Goal: Communication & Community: Ask a question

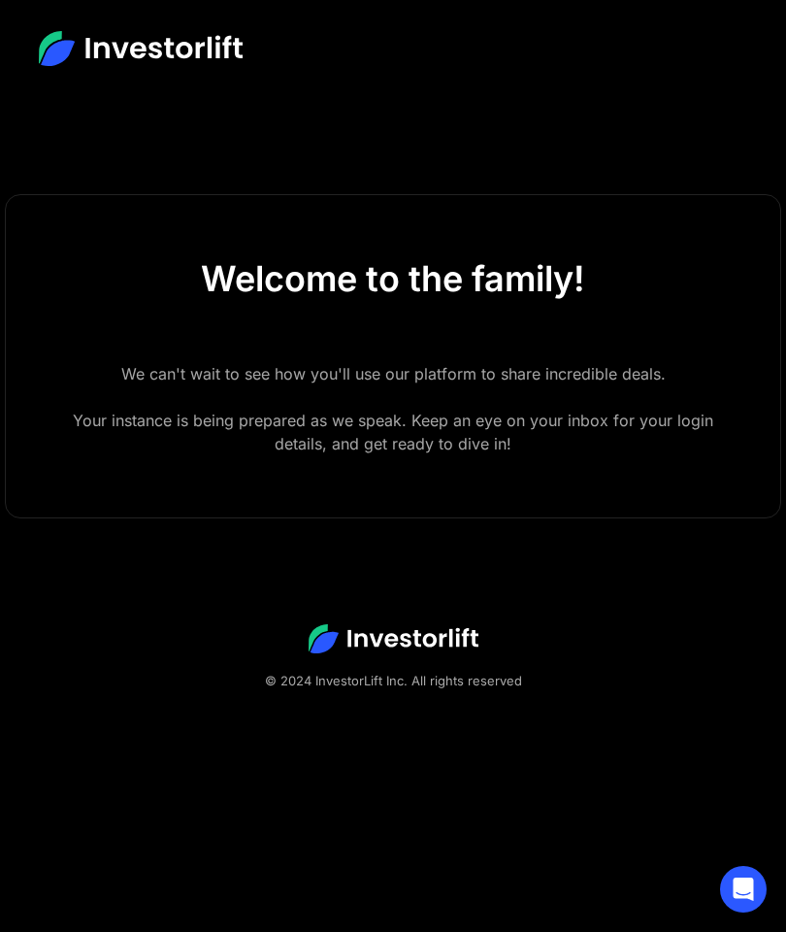
click at [369, 366] on div "We can't wait to see how you'll use our platform to share incredible deals. You…" at bounding box center [393, 408] width 650 height 93
click at [157, 33] on img at bounding box center [141, 48] width 204 height 35
click at [75, 52] on img at bounding box center [141, 48] width 204 height 35
click at [155, 54] on img at bounding box center [141, 48] width 204 height 35
click at [214, 54] on img at bounding box center [141, 48] width 204 height 35
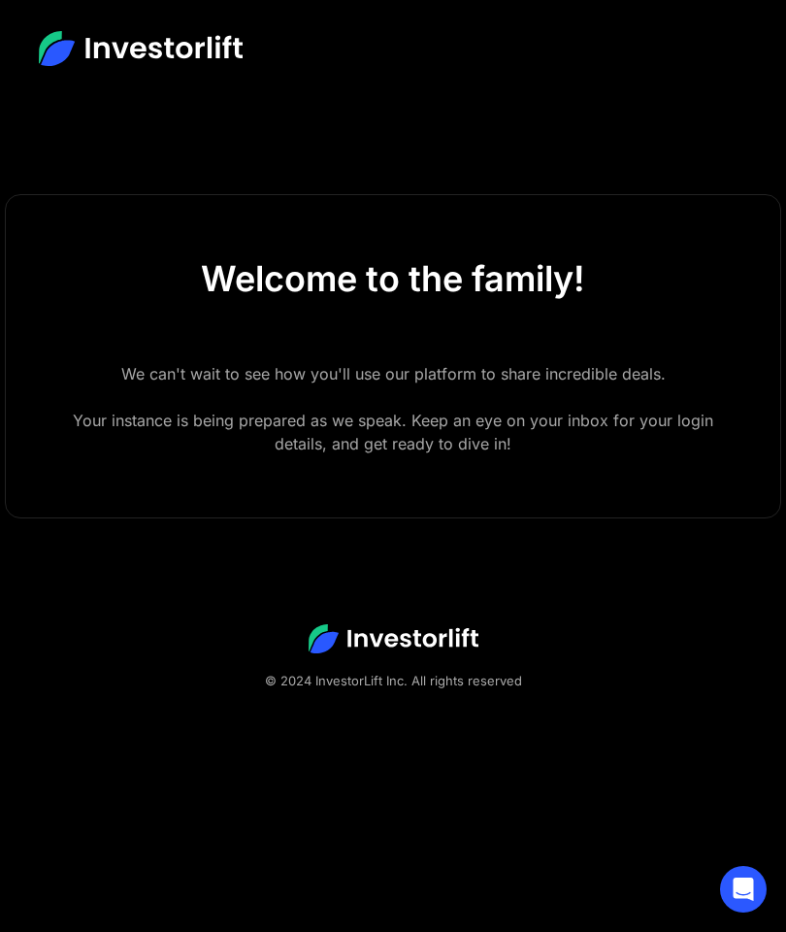
click at [200, 49] on img at bounding box center [141, 48] width 204 height 35
click at [391, 638] on img at bounding box center [394, 638] width 170 height 29
click at [424, 640] on img at bounding box center [394, 638] width 170 height 29
click at [745, 887] on icon "Open Intercom Messenger" at bounding box center [744, 888] width 20 height 23
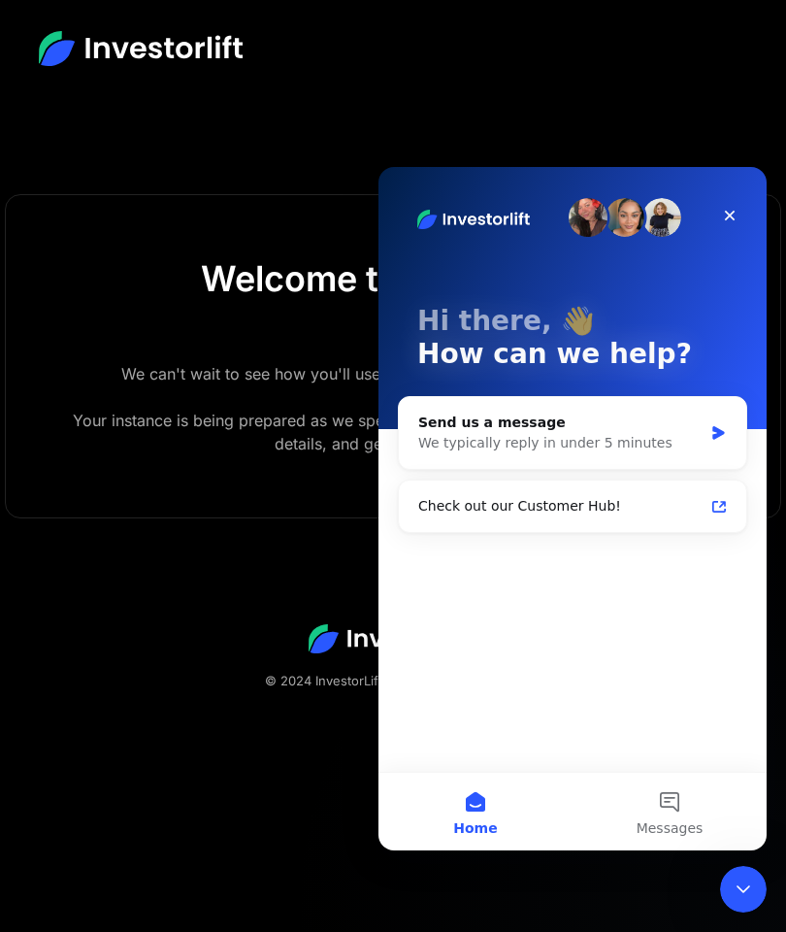
click at [661, 829] on span "Messages" at bounding box center [670, 828] width 67 height 14
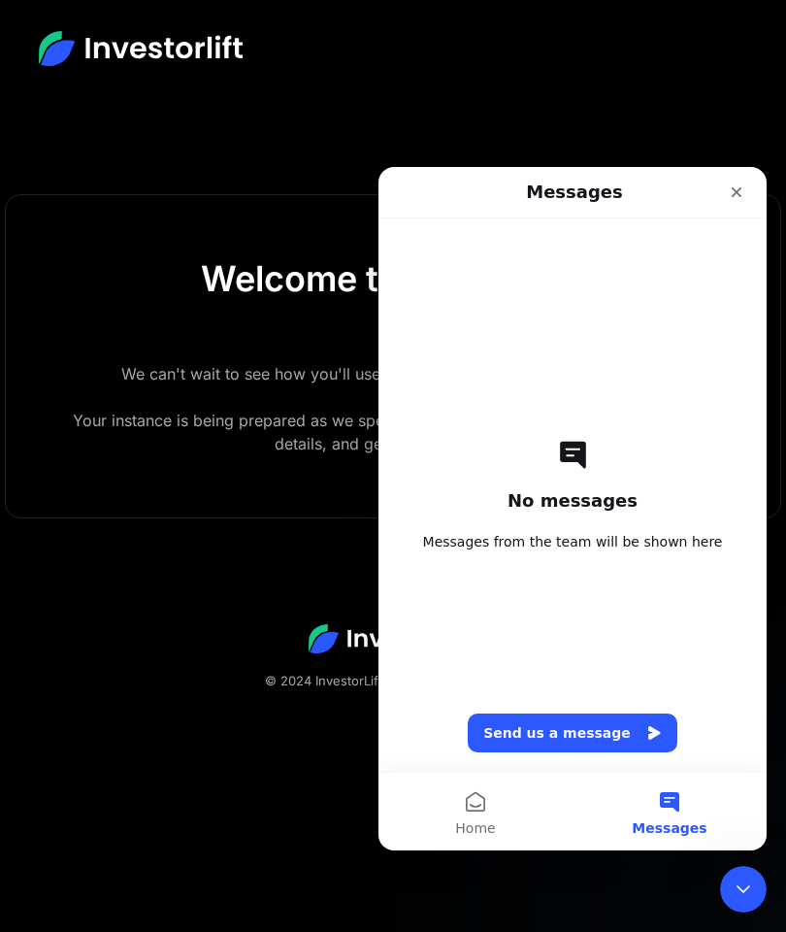
click at [551, 798] on button "Home" at bounding box center [476, 812] width 194 height 78
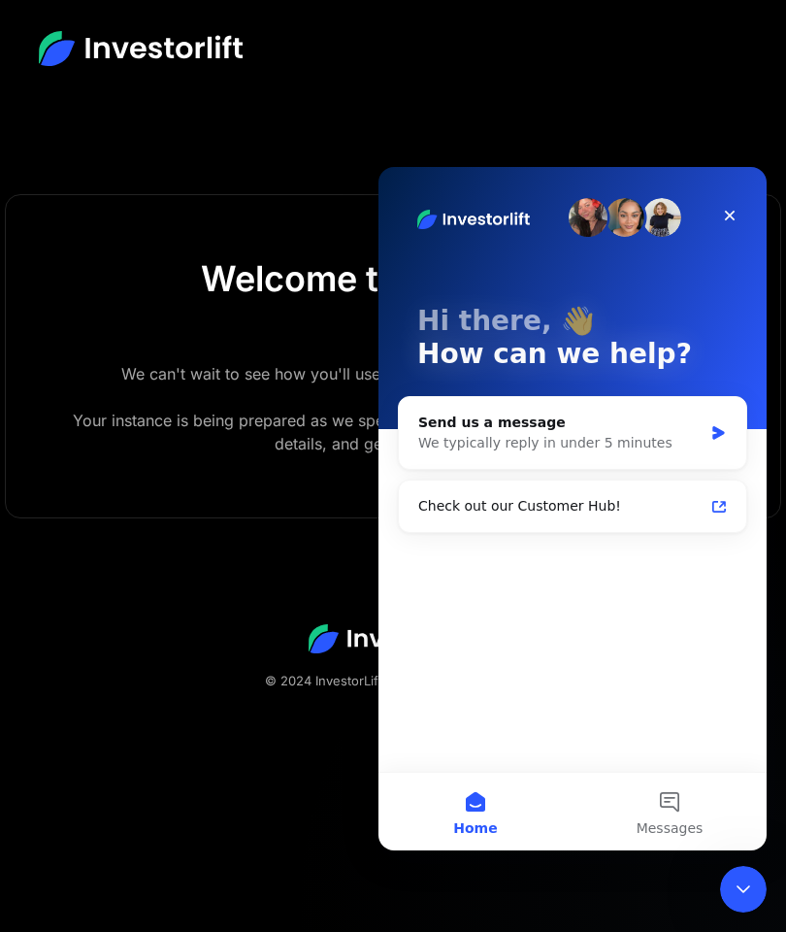
click at [561, 799] on button "Home" at bounding box center [476, 812] width 194 height 78
click at [550, 822] on button "Home" at bounding box center [476, 812] width 194 height 78
click at [533, 834] on button "Home" at bounding box center [476, 812] width 194 height 78
click at [472, 815] on button "Home" at bounding box center [476, 812] width 194 height 78
click at [664, 840] on button "Messages" at bounding box center [670, 812] width 194 height 78
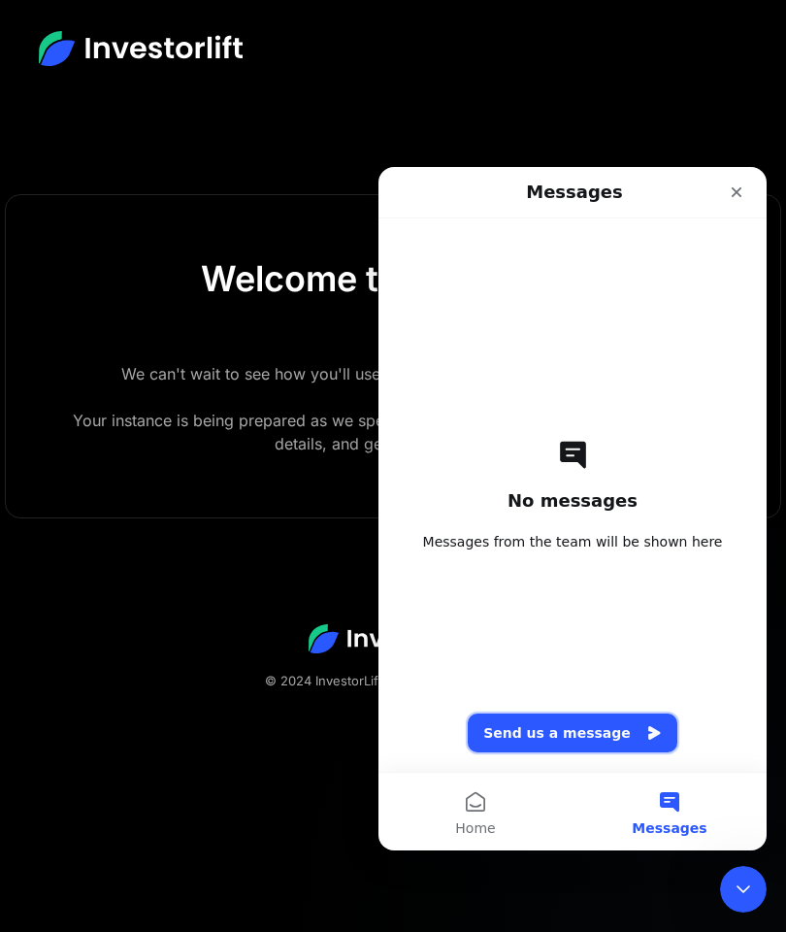
click at [536, 735] on button "Send us a message" at bounding box center [573, 732] width 210 height 39
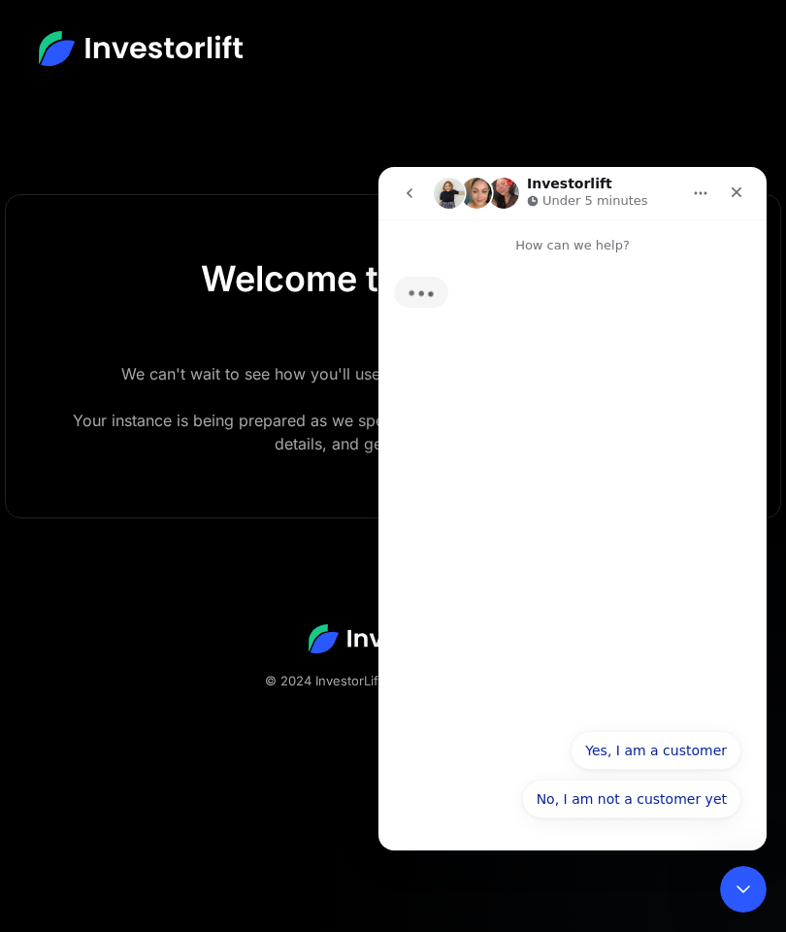
click at [590, 808] on button "No, I am not a customer yet" at bounding box center [631, 798] width 219 height 39
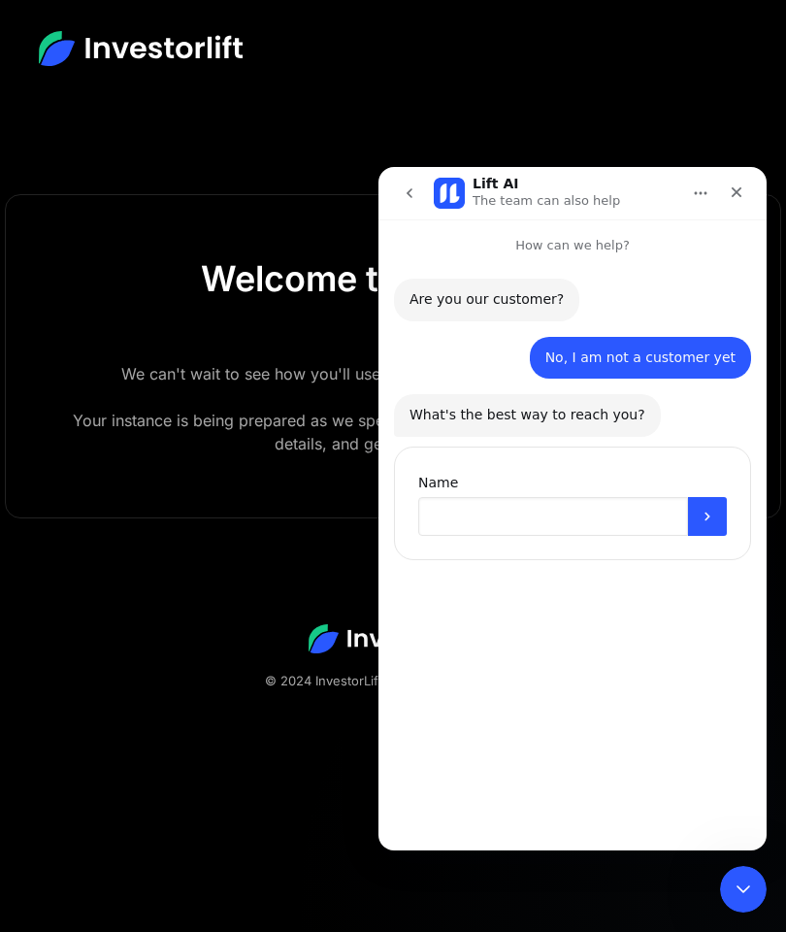
click at [457, 519] on input "Name" at bounding box center [553, 516] width 270 height 39
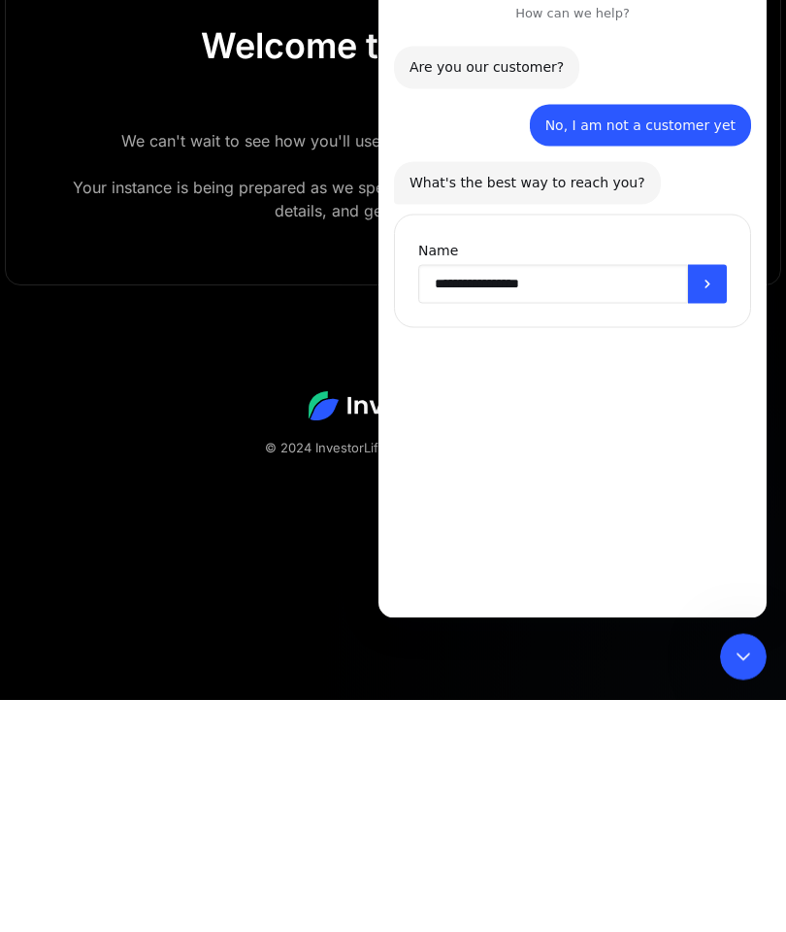
type input "**********"
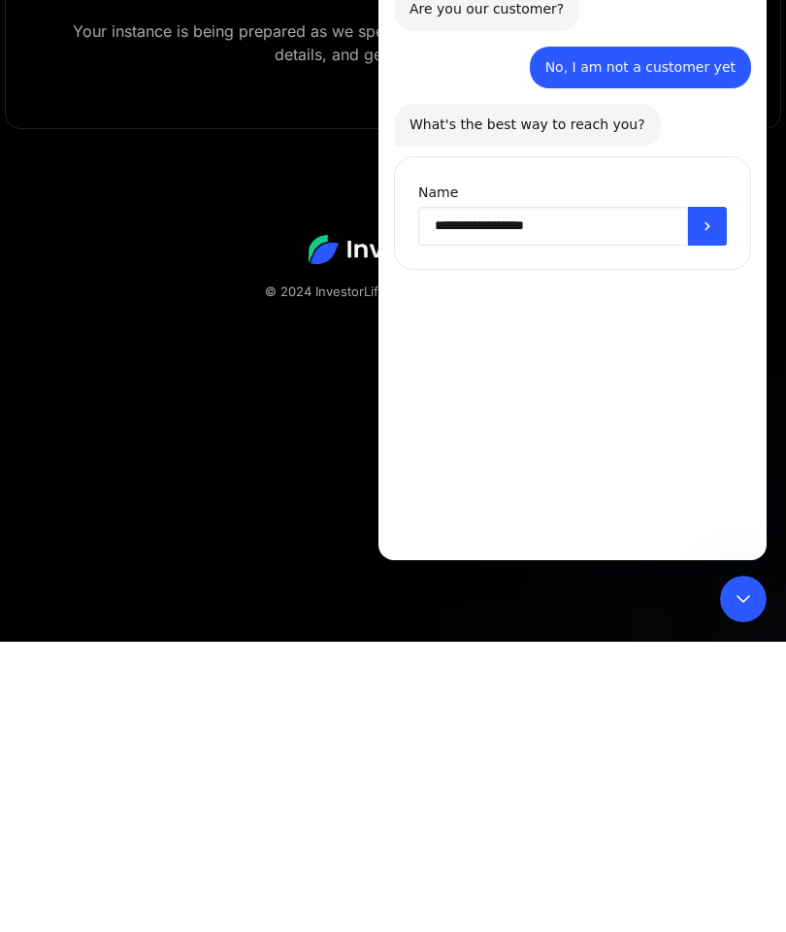
scroll to position [100, 0]
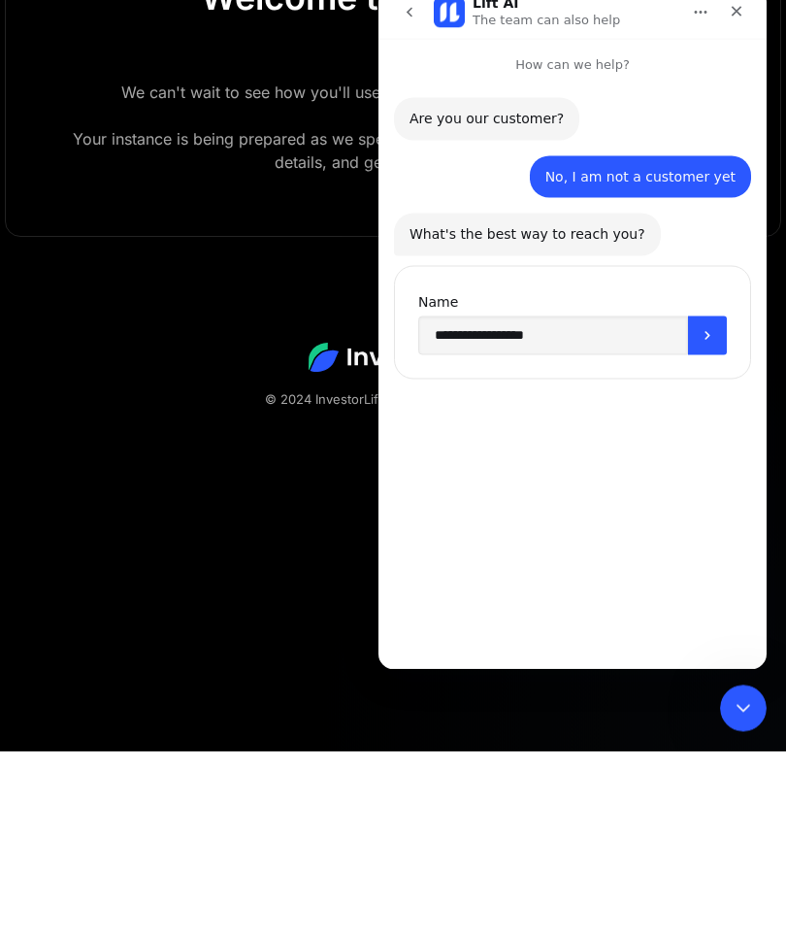
click at [714, 330] on icon "Submit" at bounding box center [708, 336] width 16 height 16
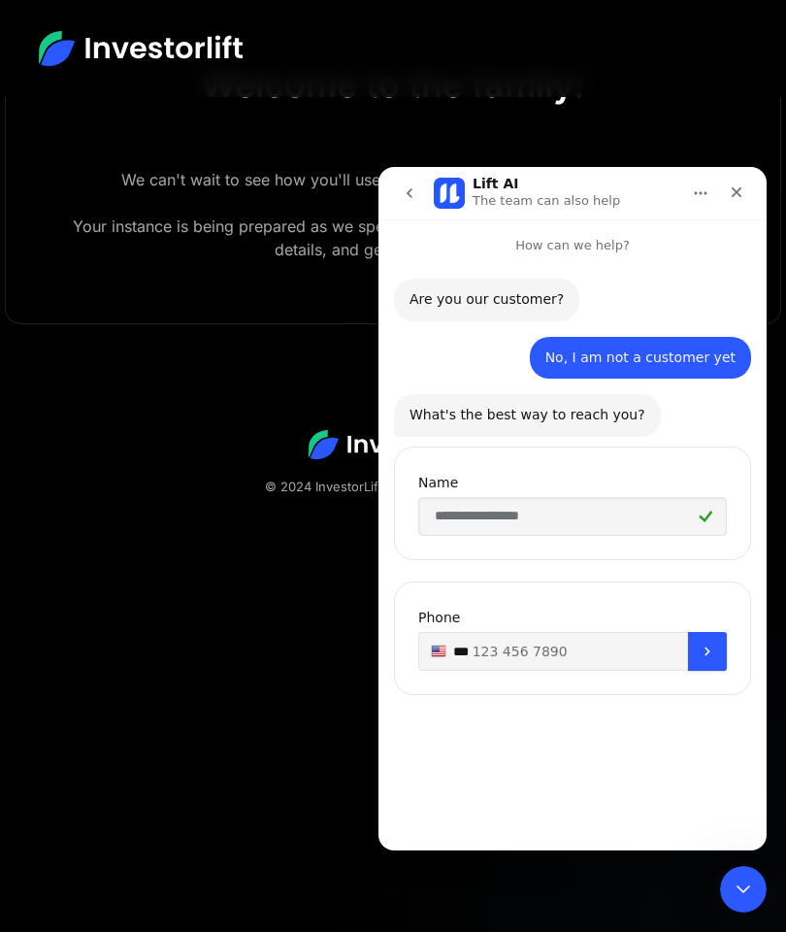
click at [480, 646] on input "**" at bounding box center [572, 651] width 309 height 39
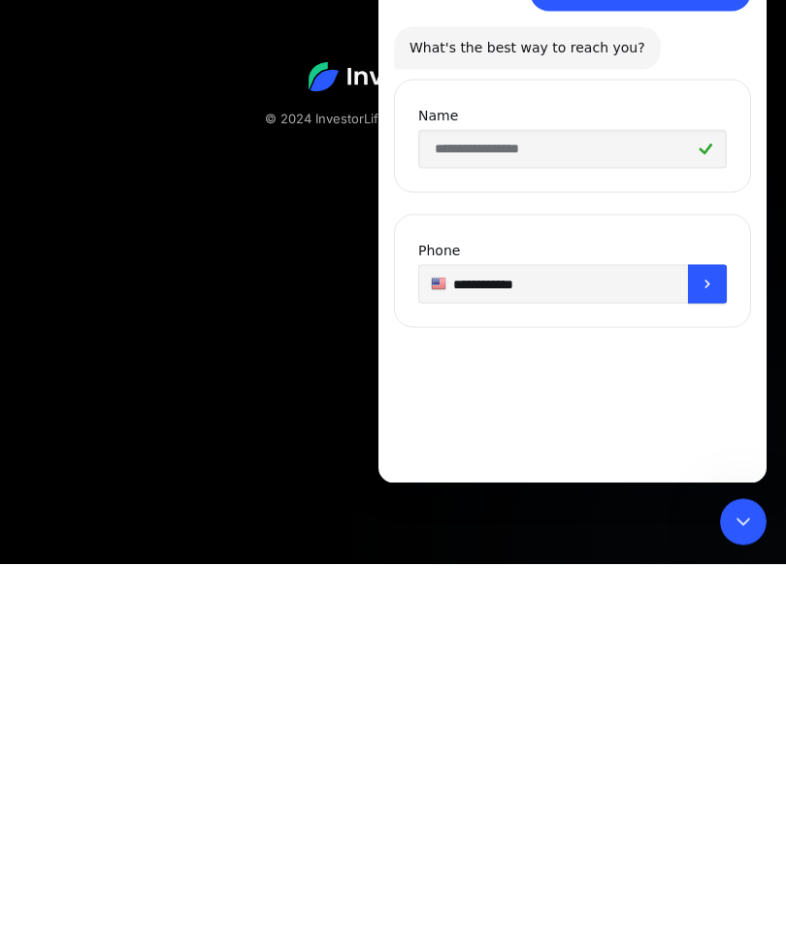
type input "**********"
click at [713, 296] on button "Submit" at bounding box center [707, 284] width 39 height 39
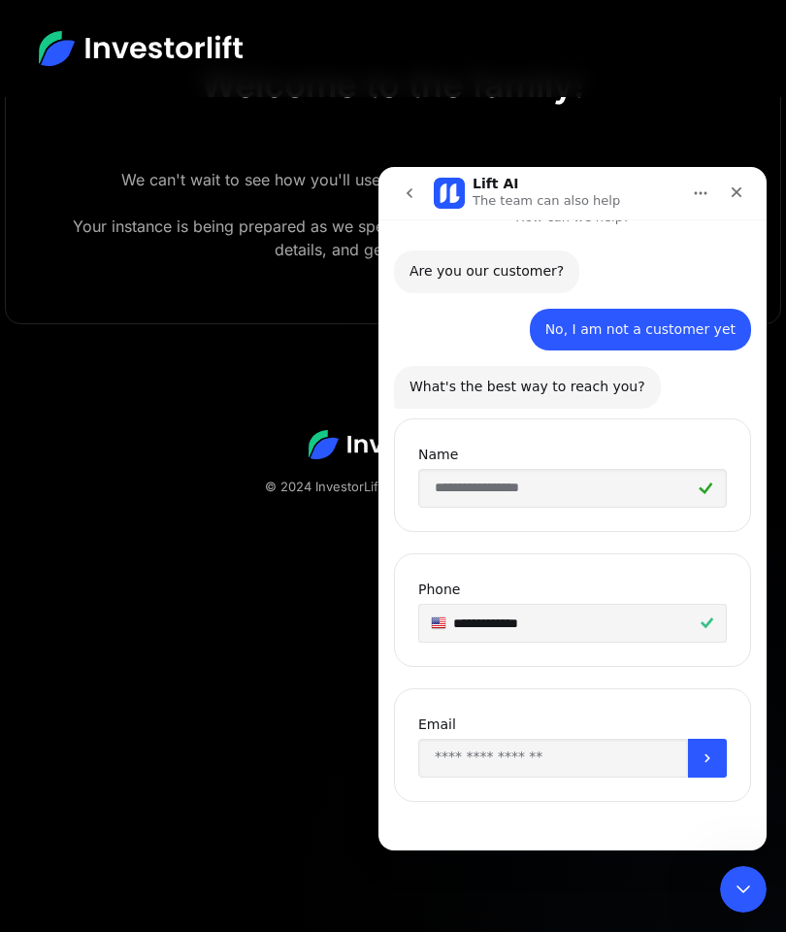
scroll to position [29, 0]
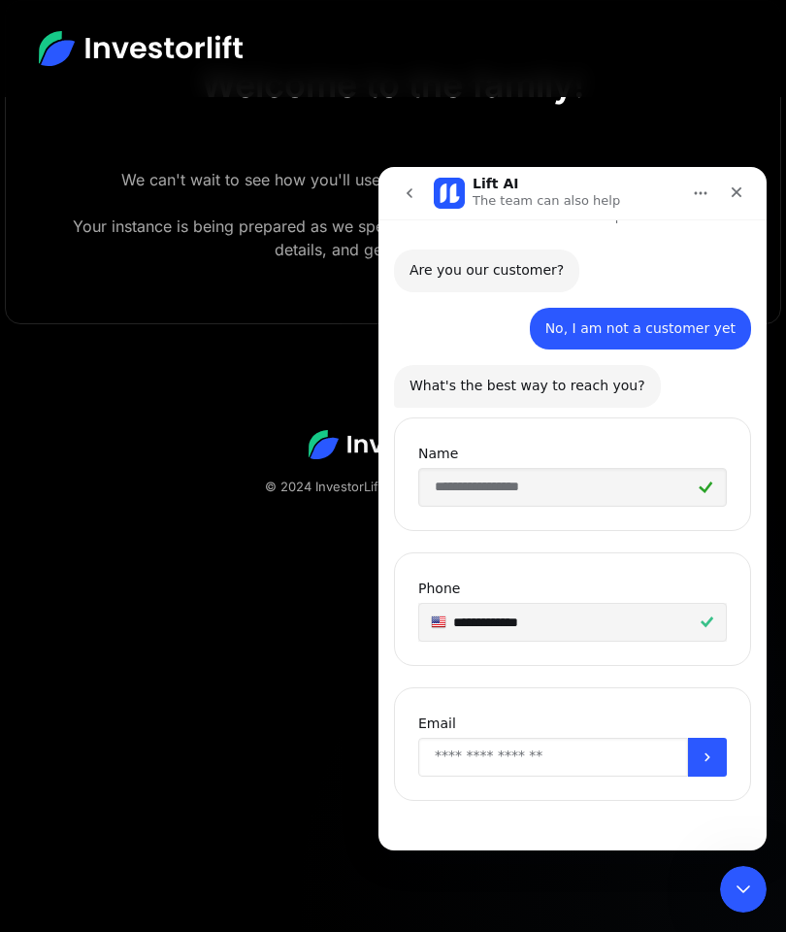
click at [462, 757] on input "Enter your email" at bounding box center [553, 757] width 270 height 39
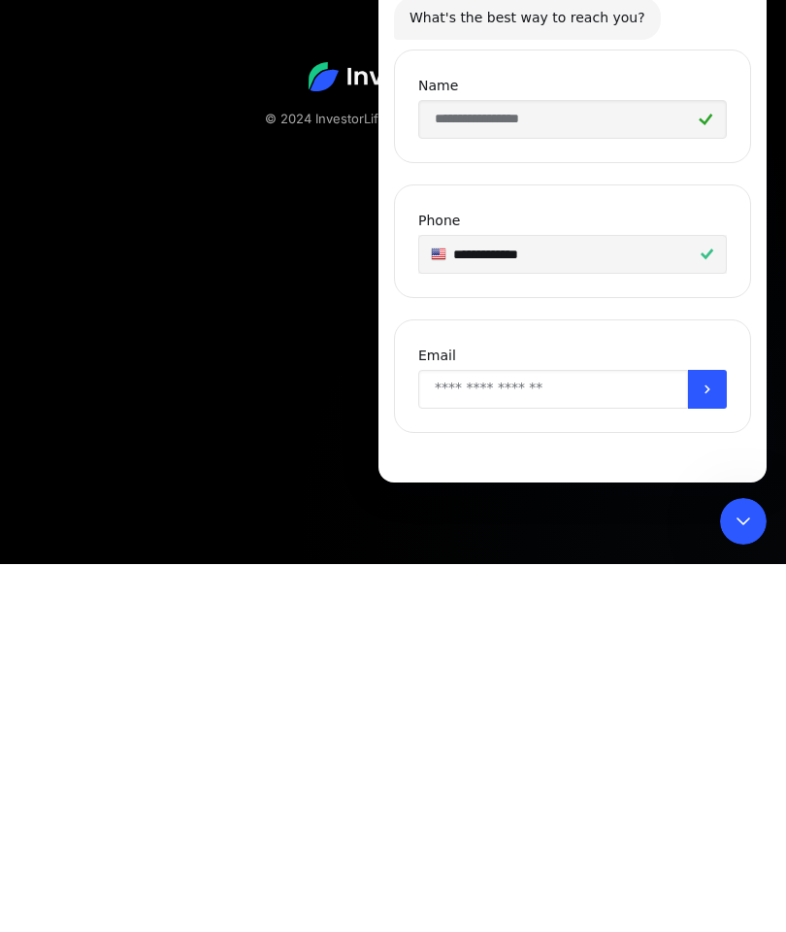
type input "**********"
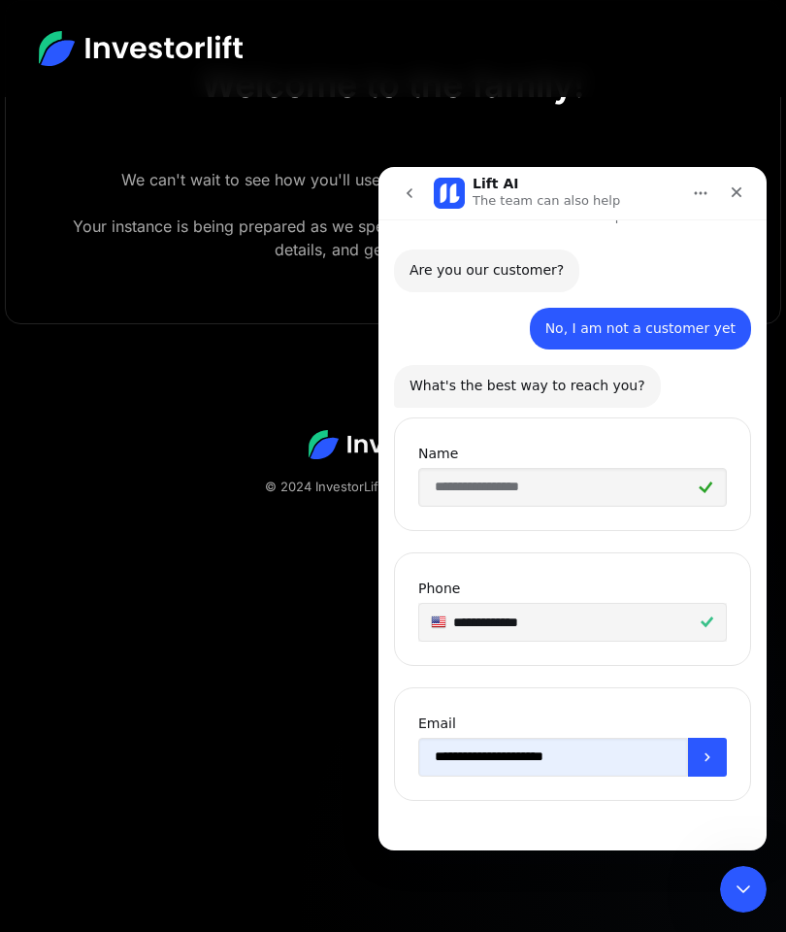
click at [712, 756] on icon "Submit" at bounding box center [708, 757] width 16 height 16
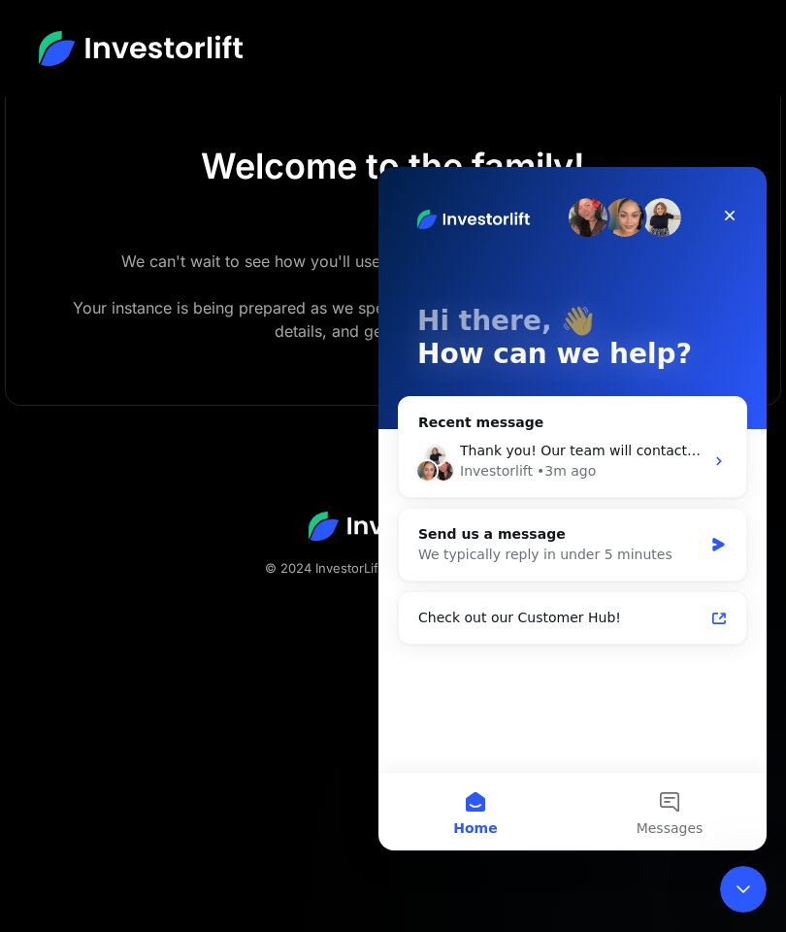
scroll to position [116, 0]
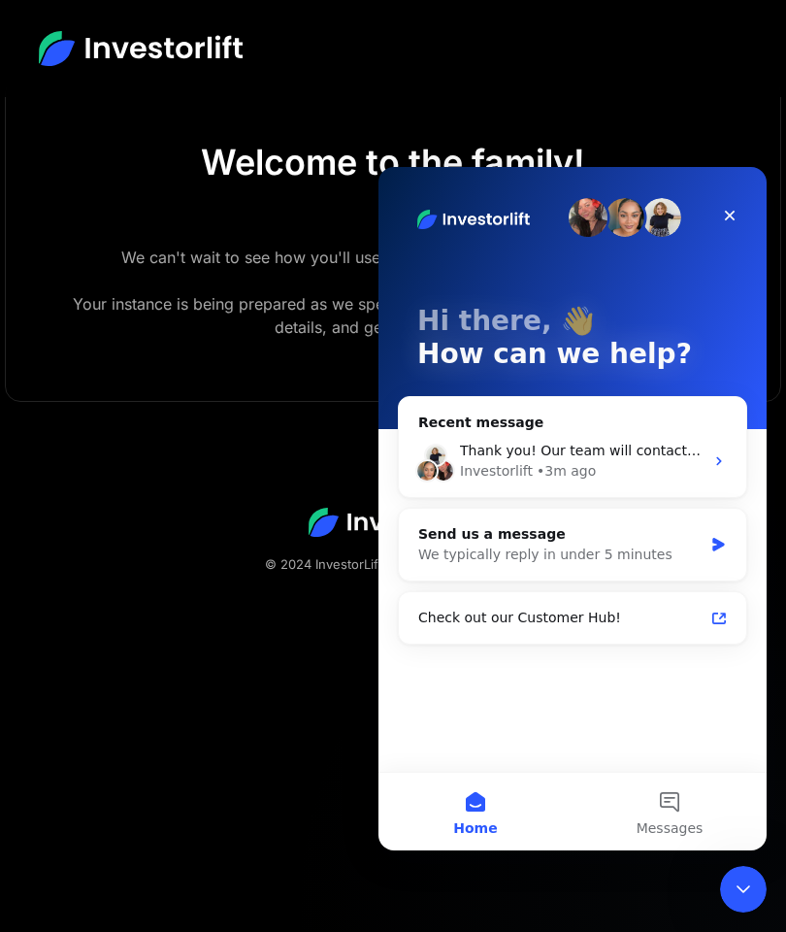
click at [673, 821] on span "Messages" at bounding box center [670, 828] width 67 height 14
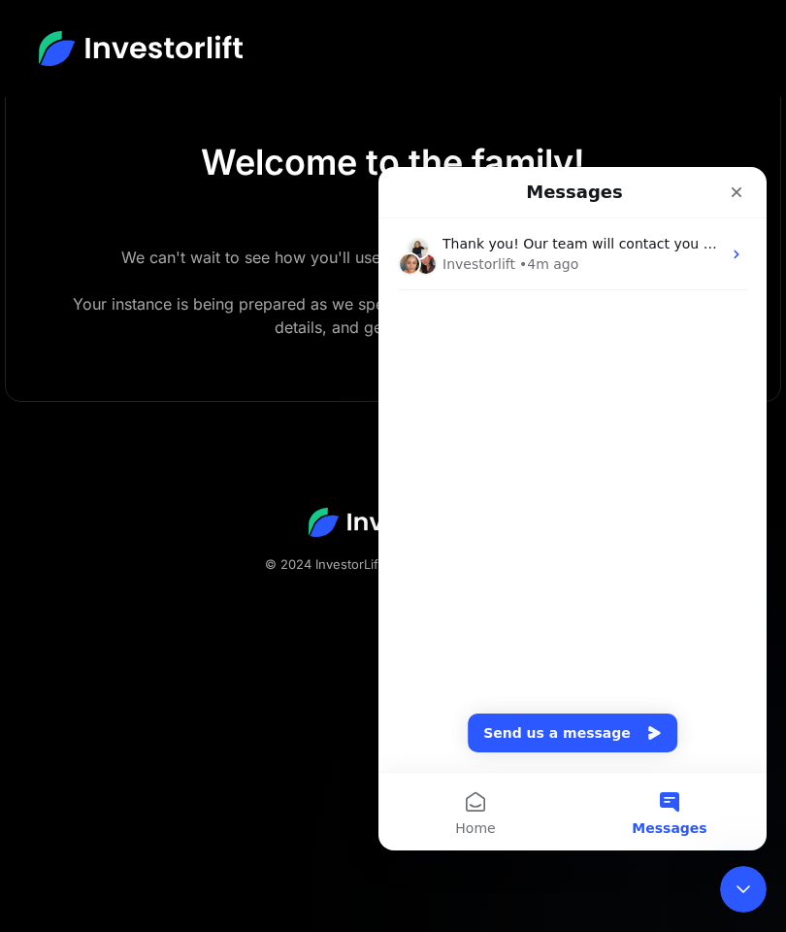
click at [577, 724] on button "Send us a message" at bounding box center [573, 732] width 210 height 39
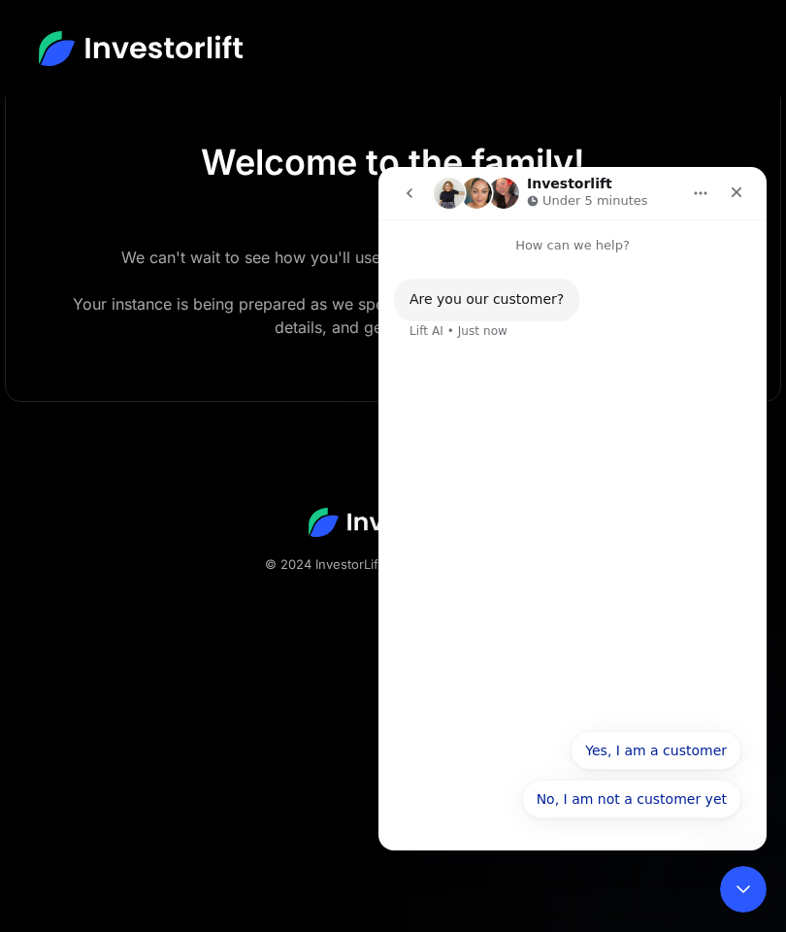
click at [688, 749] on button "Yes, I am a customer" at bounding box center [656, 750] width 171 height 39
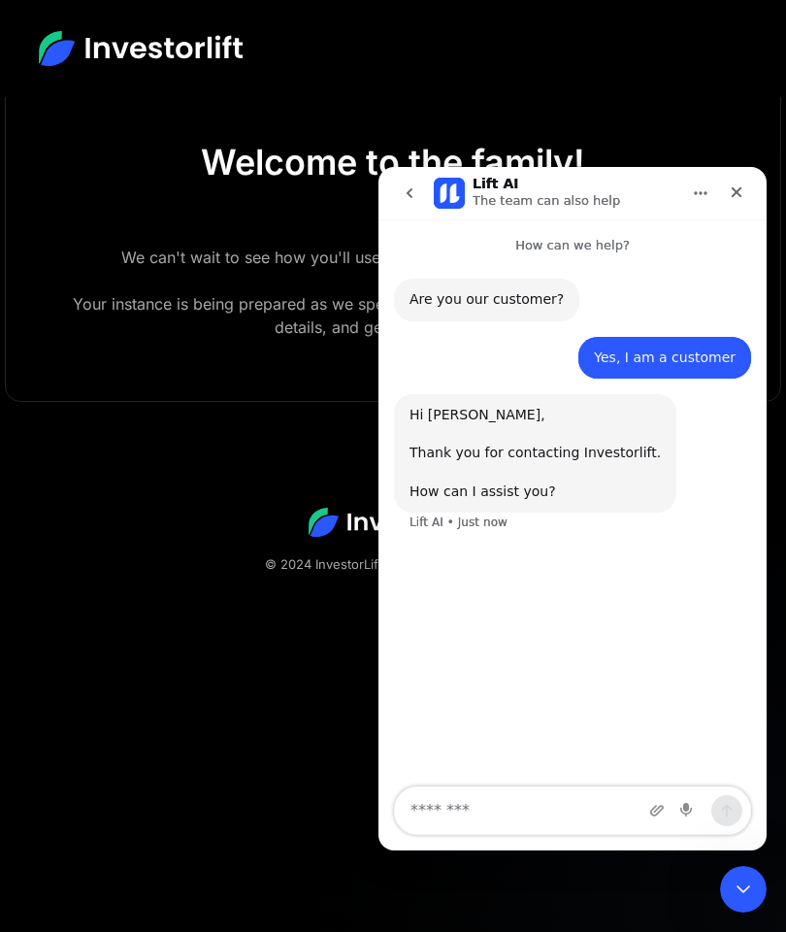
scroll to position [0, 0]
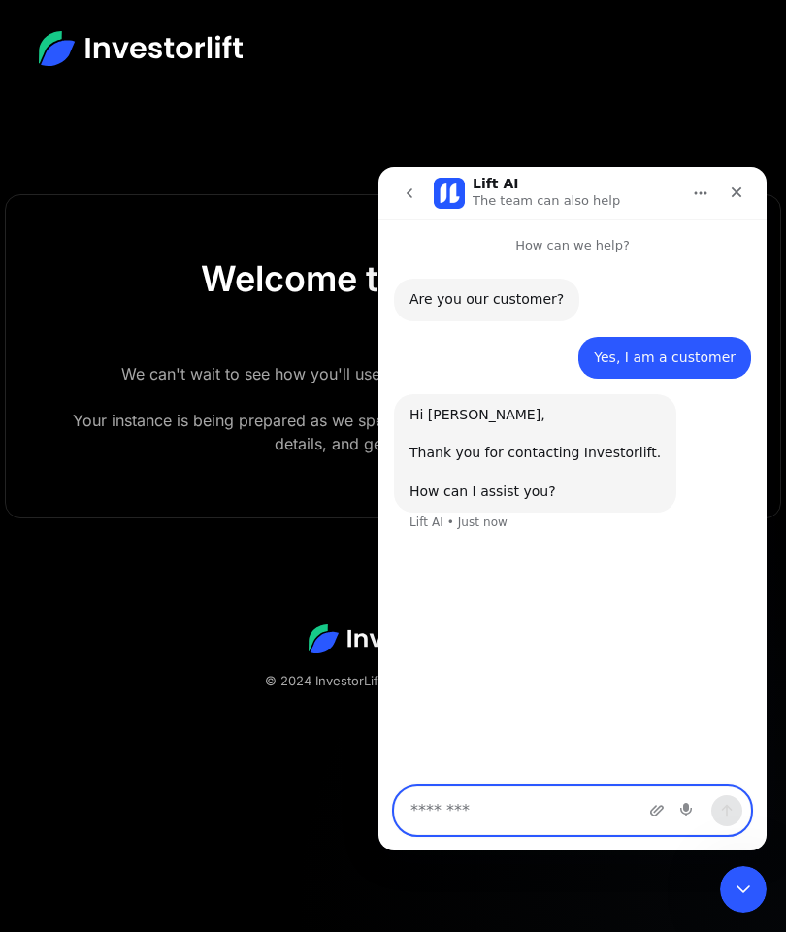
click at [475, 812] on textarea "Message…" at bounding box center [572, 810] width 355 height 47
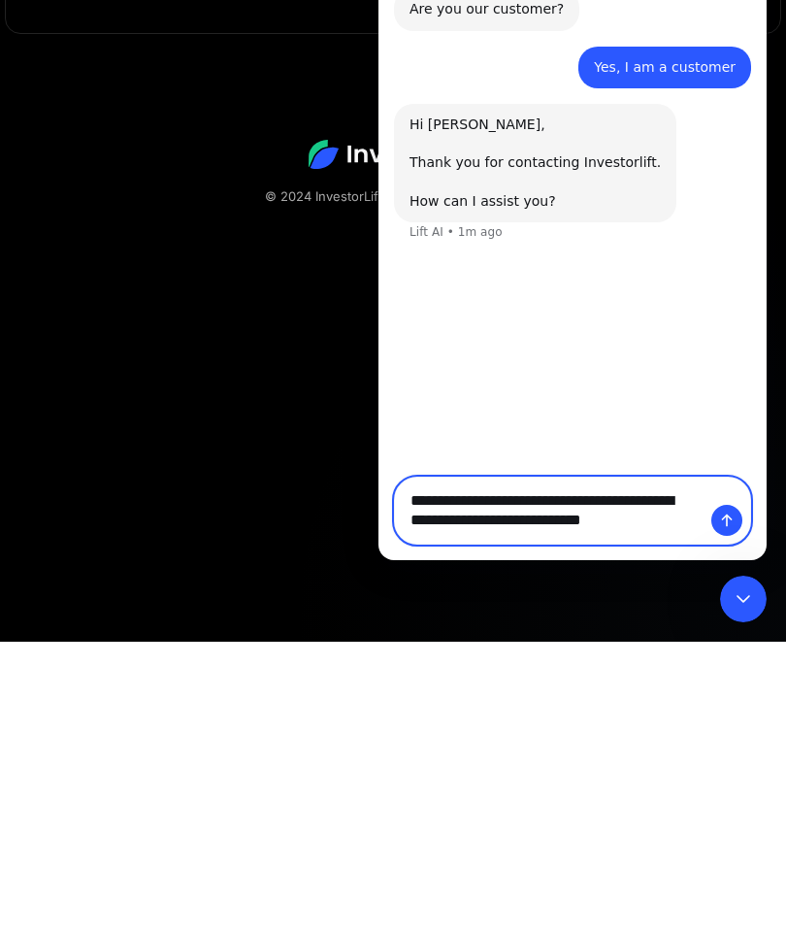
type textarea "**********"
click at [728, 518] on icon "Send a message…" at bounding box center [727, 520] width 16 height 16
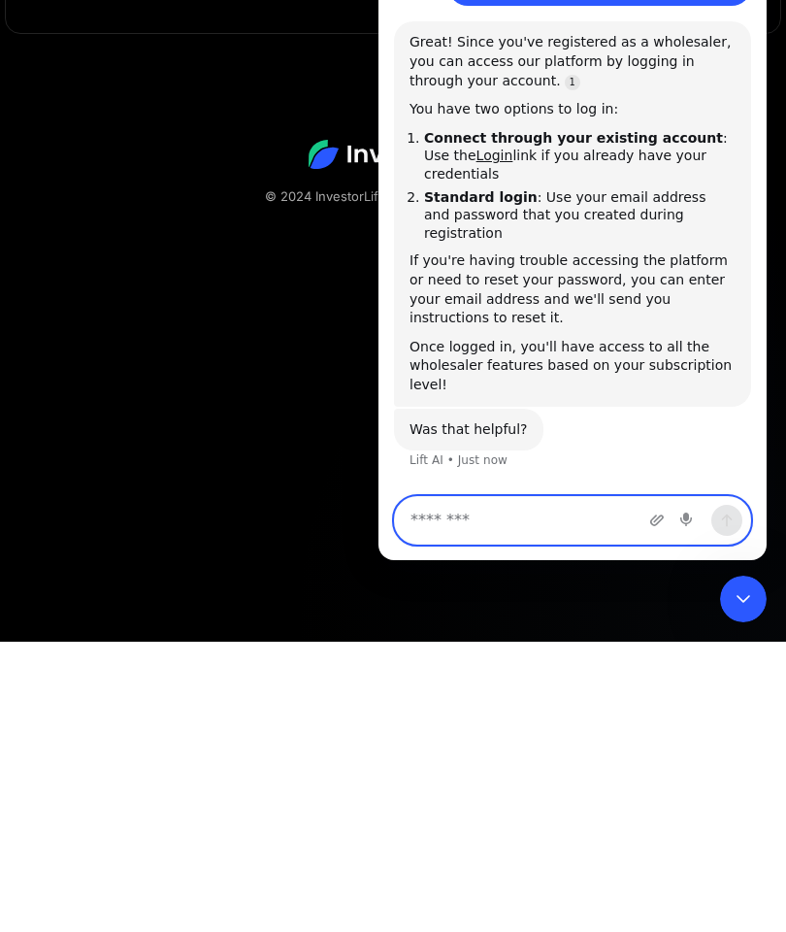
scroll to position [290, 0]
click at [662, 515] on icon "Upload attachment" at bounding box center [657, 519] width 14 height 11
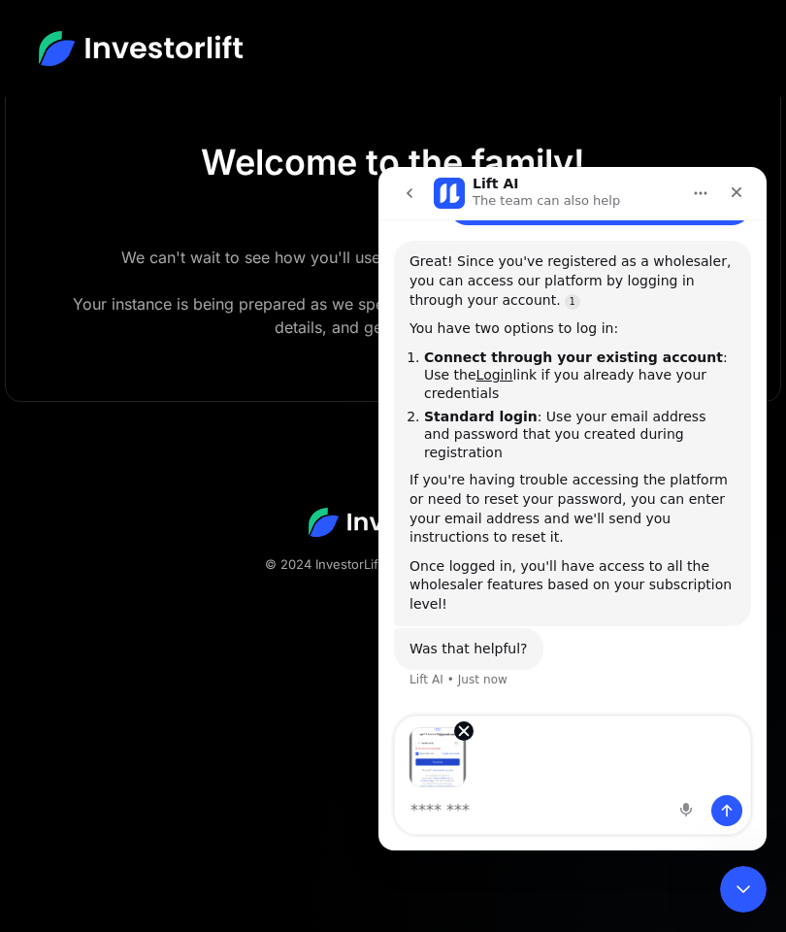
scroll to position [361, 0]
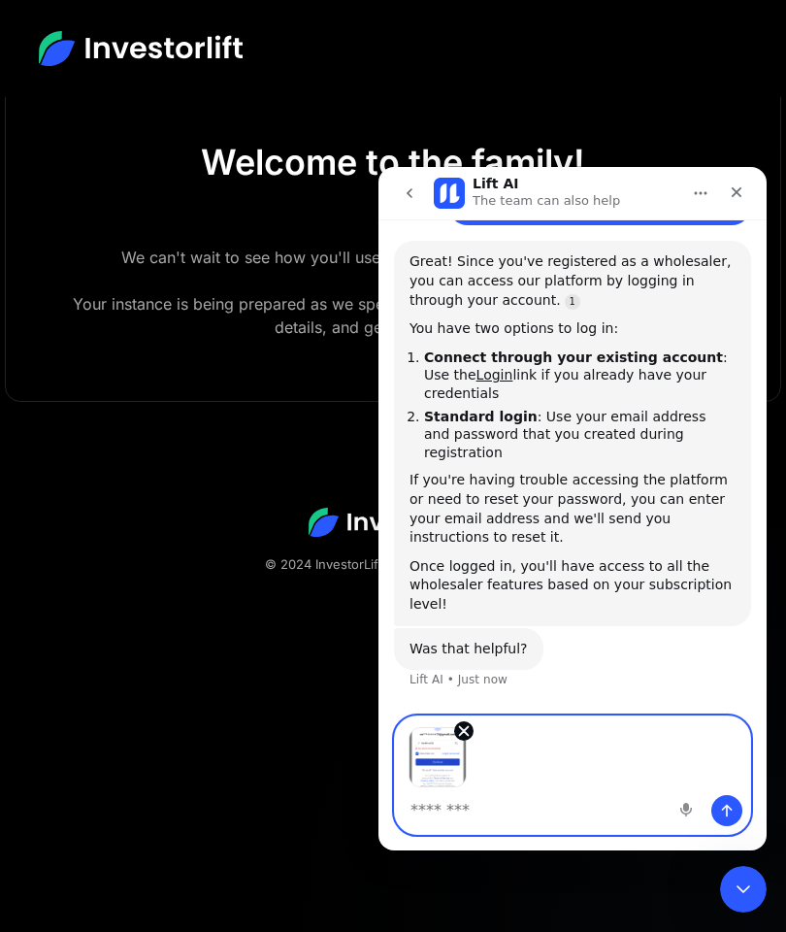
click at [436, 807] on textarea "Message…" at bounding box center [572, 810] width 355 height 47
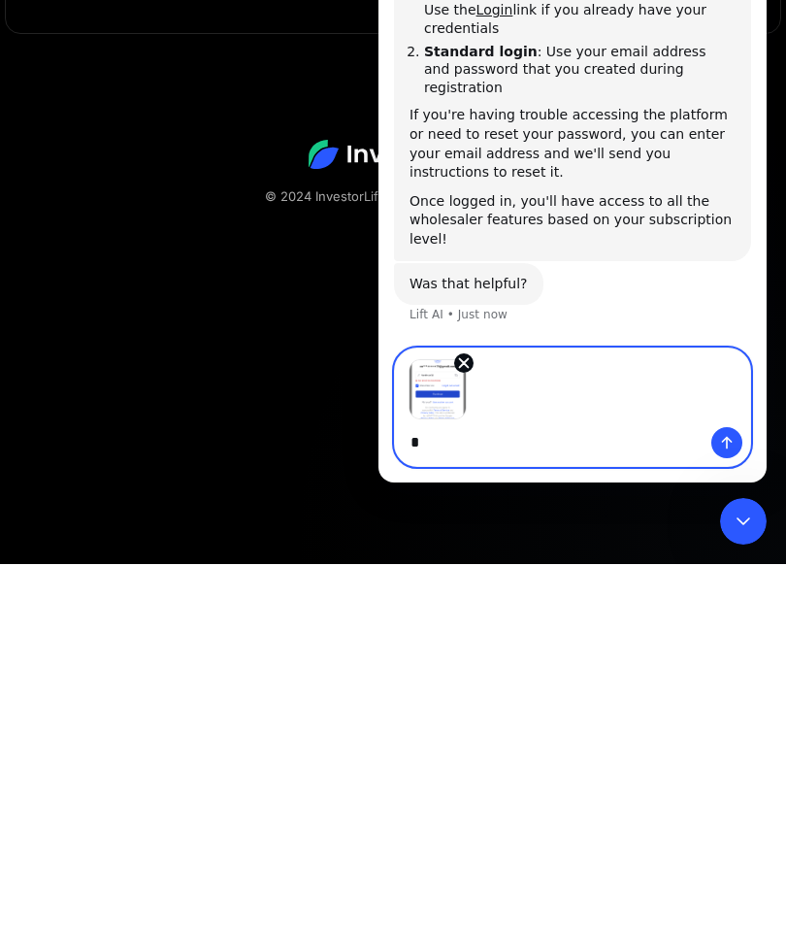
scroll to position [309, 0]
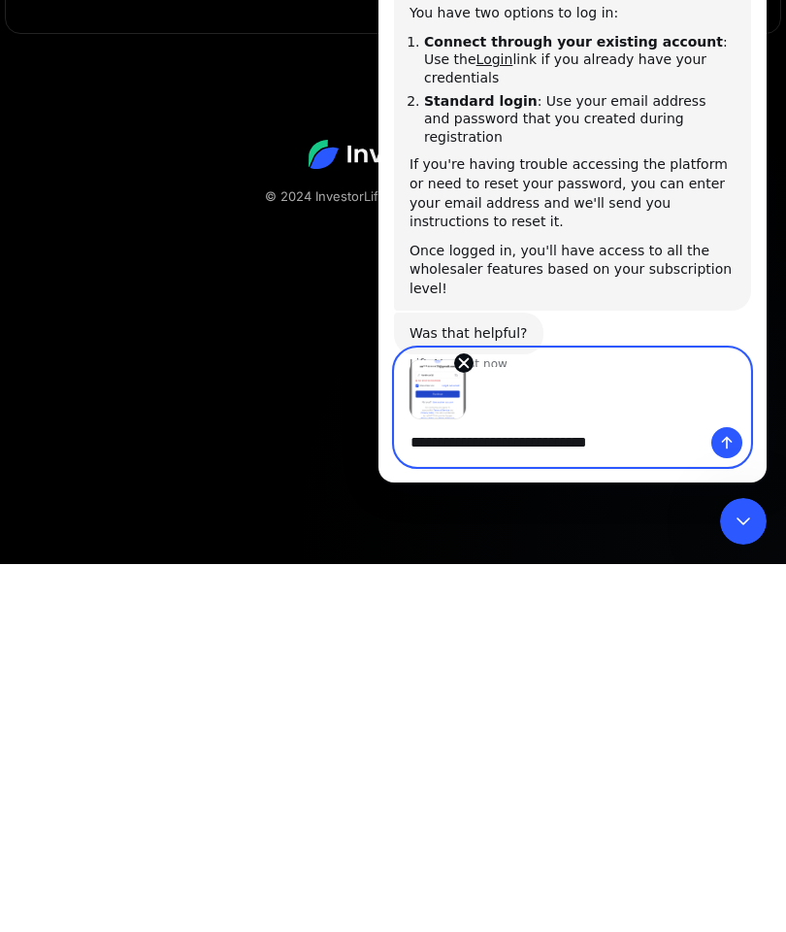
type textarea "**********"
click at [735, 442] on button "Send a message…" at bounding box center [726, 442] width 31 height 31
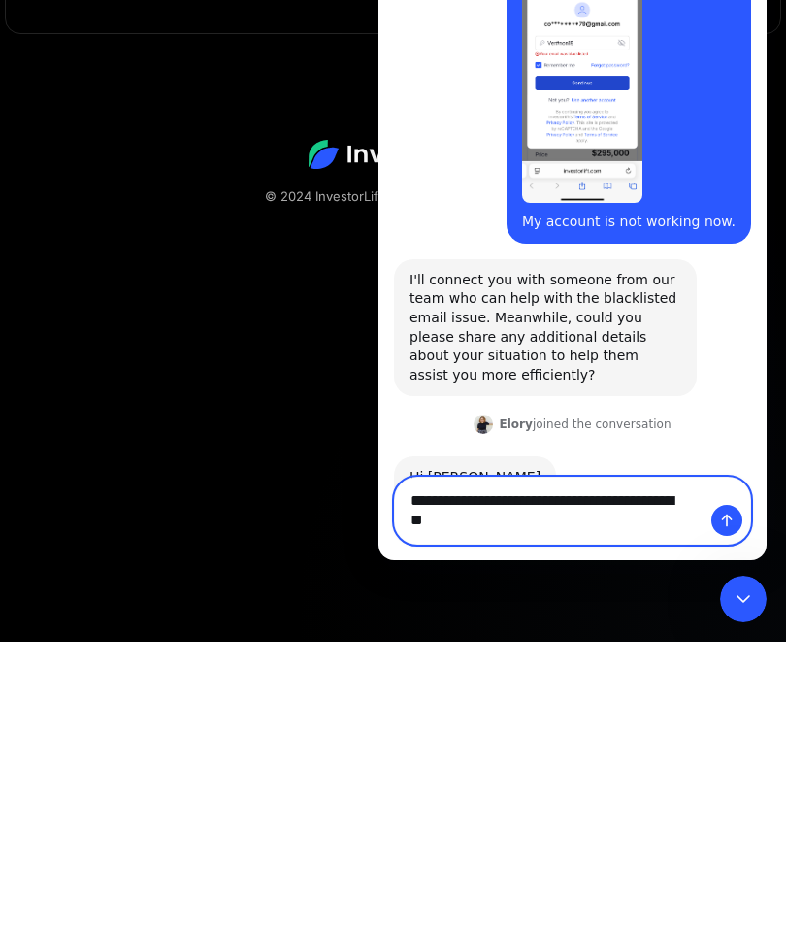
scroll to position [916, 0]
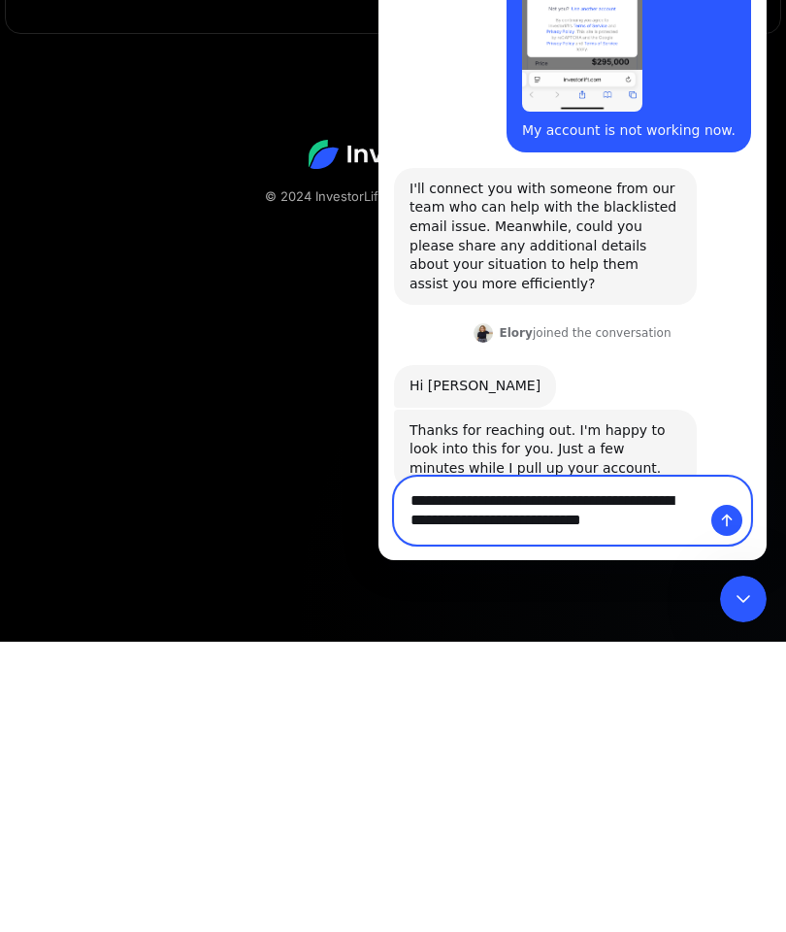
type textarea "**********"
click at [722, 525] on icon "Send a message…" at bounding box center [727, 520] width 16 height 16
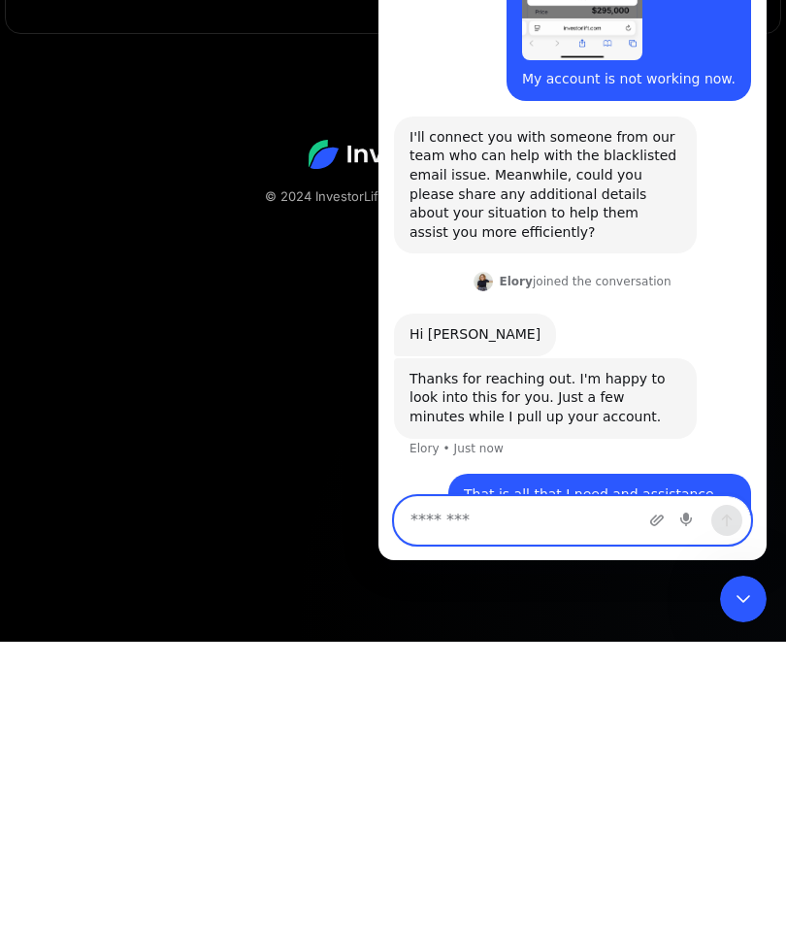
scroll to position [972, 0]
